Goal: Check status: Check status

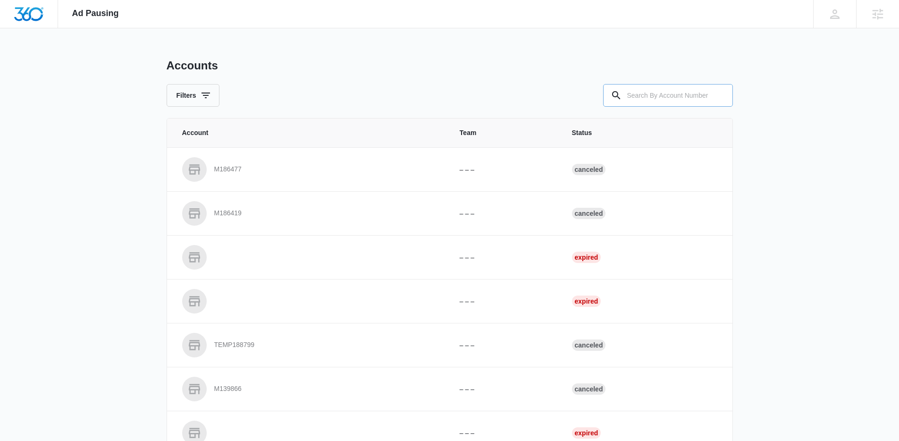
click at [647, 99] on input "text" at bounding box center [668, 95] width 130 height 23
paste input "M337475"
type input "M337475"
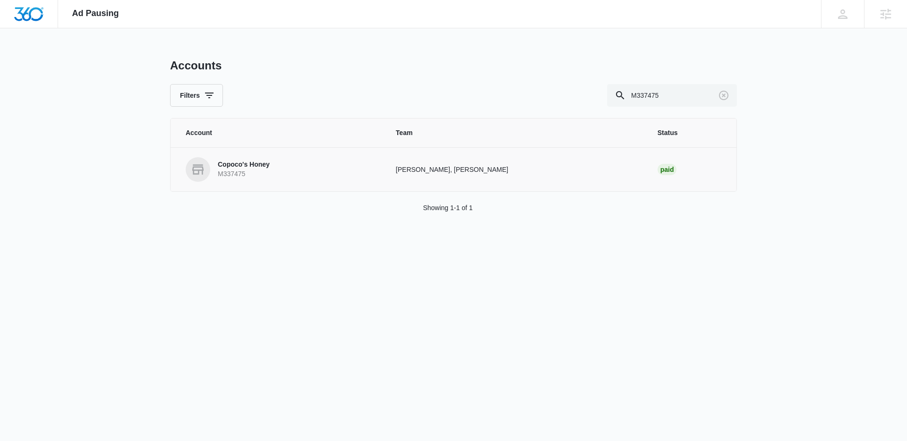
click at [311, 170] on link "Copoco's Honey M337475" at bounding box center [279, 169] width 187 height 25
